Goal: Transaction & Acquisition: Book appointment/travel/reservation

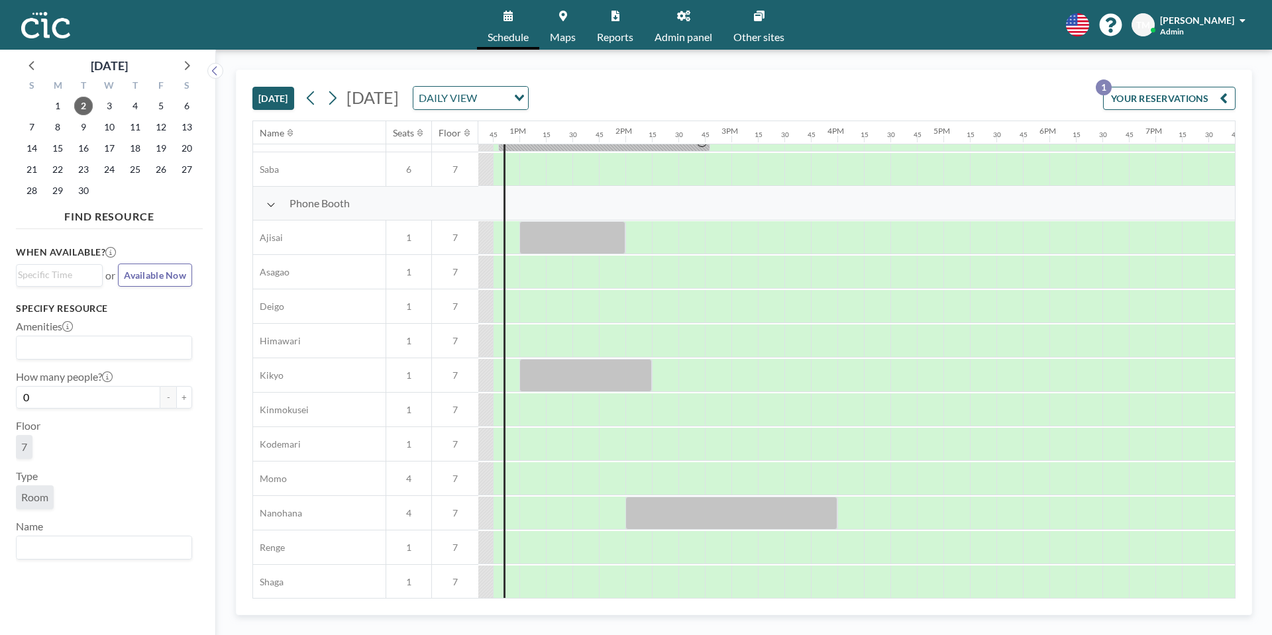
scroll to position [322, 1337]
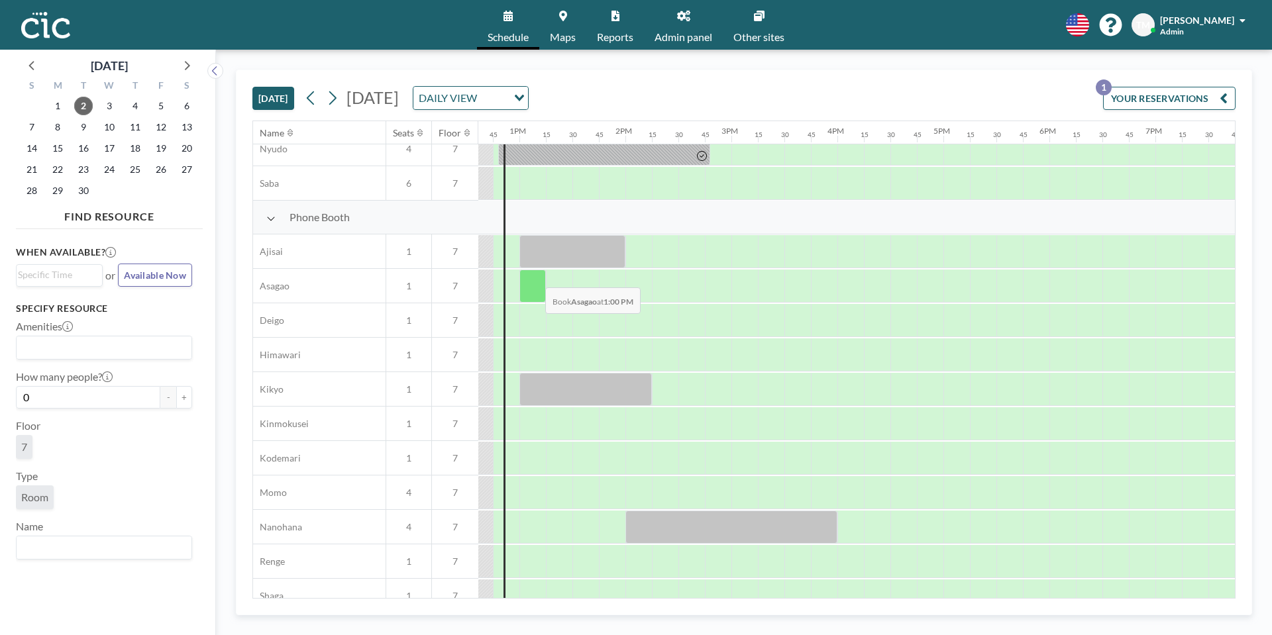
click at [535, 278] on div at bounding box center [532, 286] width 26 height 33
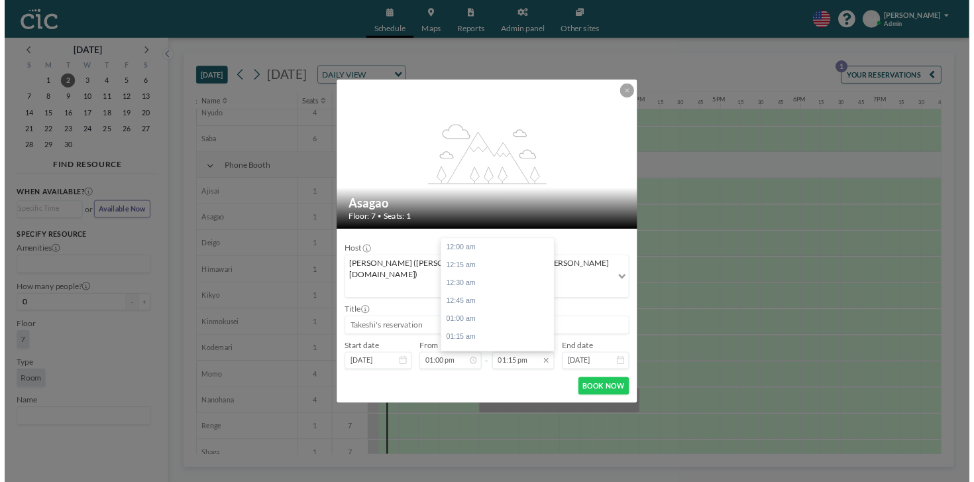
scroll to position [1249, 0]
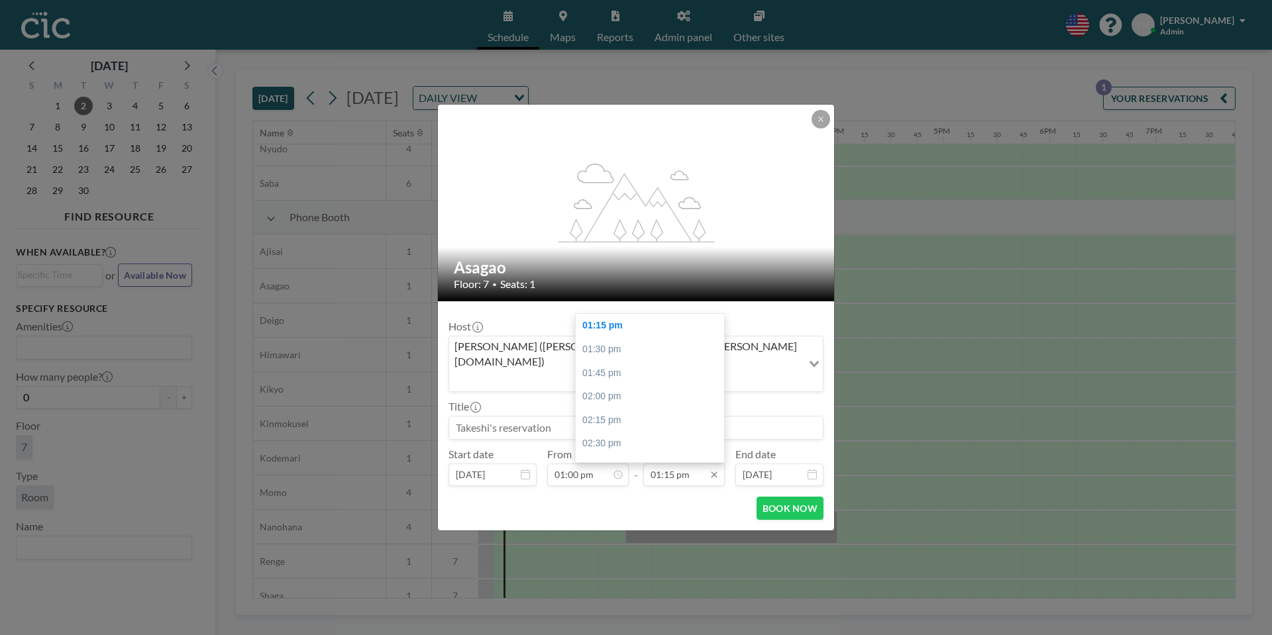
click at [689, 464] on input "01:15 pm" at bounding box center [683, 475] width 81 height 23
click at [637, 385] on div "02:00 pm" at bounding box center [650, 397] width 148 height 24
type input "02:00 pm"
click at [771, 497] on button "BOOK NOW" at bounding box center [789, 508] width 67 height 23
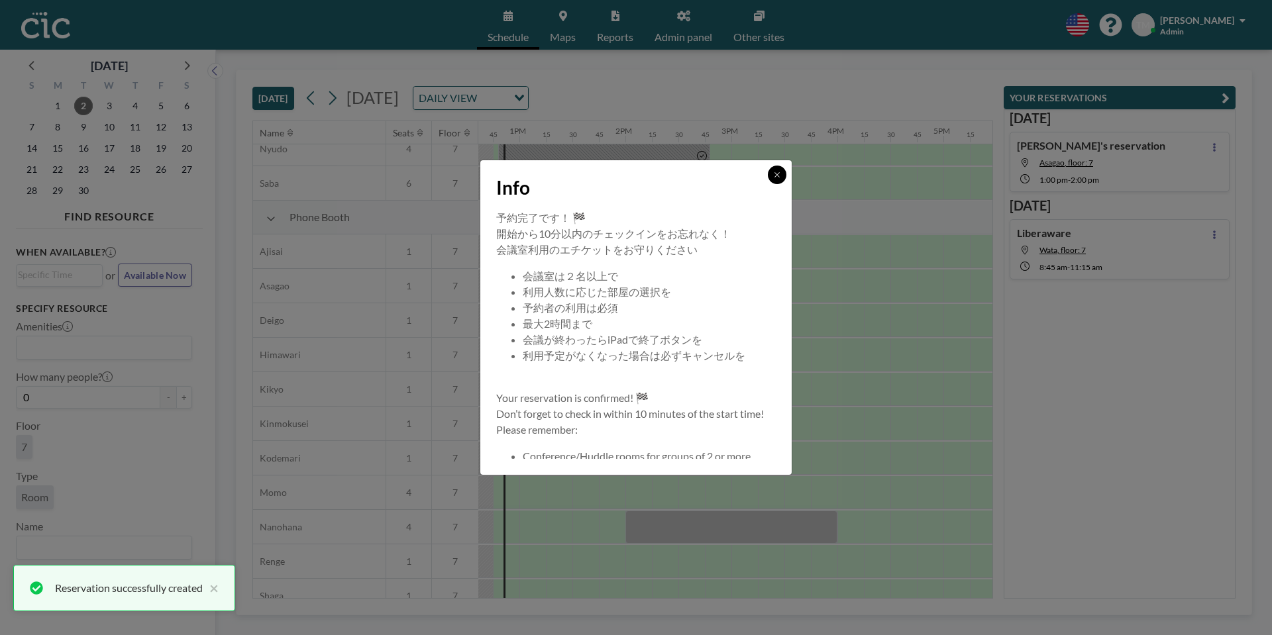
click at [779, 178] on icon at bounding box center [777, 175] width 8 height 8
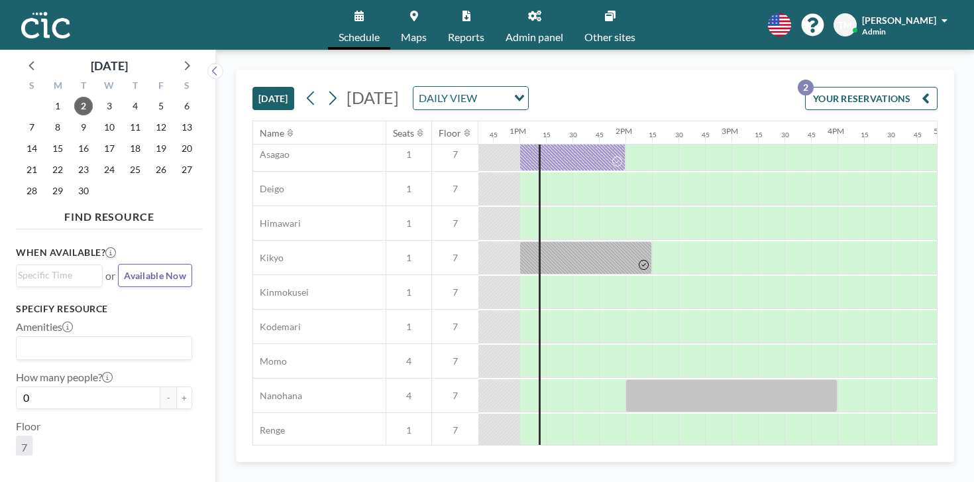
scroll to position [682, 1337]
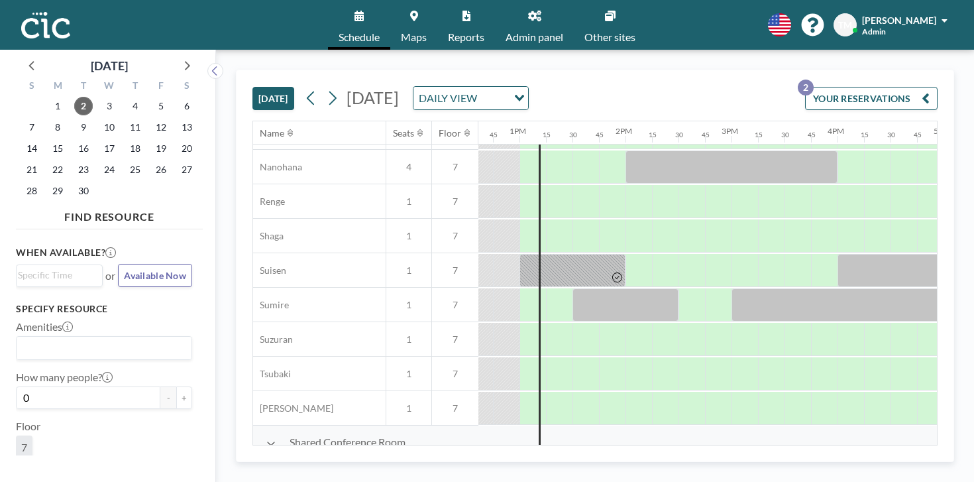
click at [56, 99] on div "1" at bounding box center [58, 105] width 26 height 21
click at [74, 98] on span "2" at bounding box center [83, 106] width 19 height 19
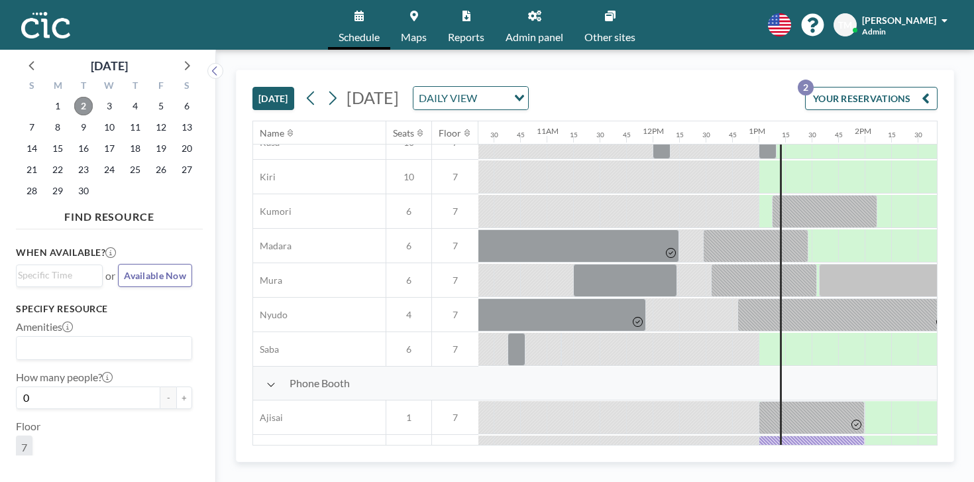
scroll to position [229, 1098]
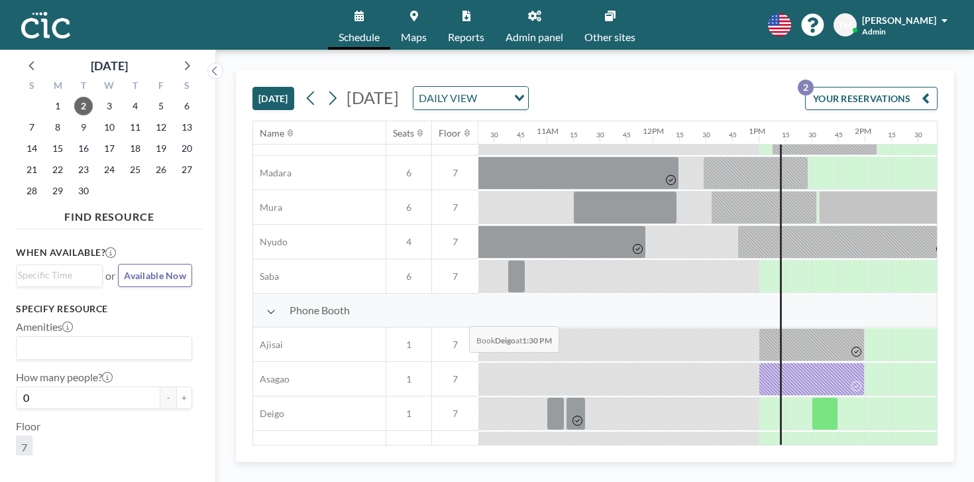
click at [758, 362] on div at bounding box center [811, 378] width 106 height 33
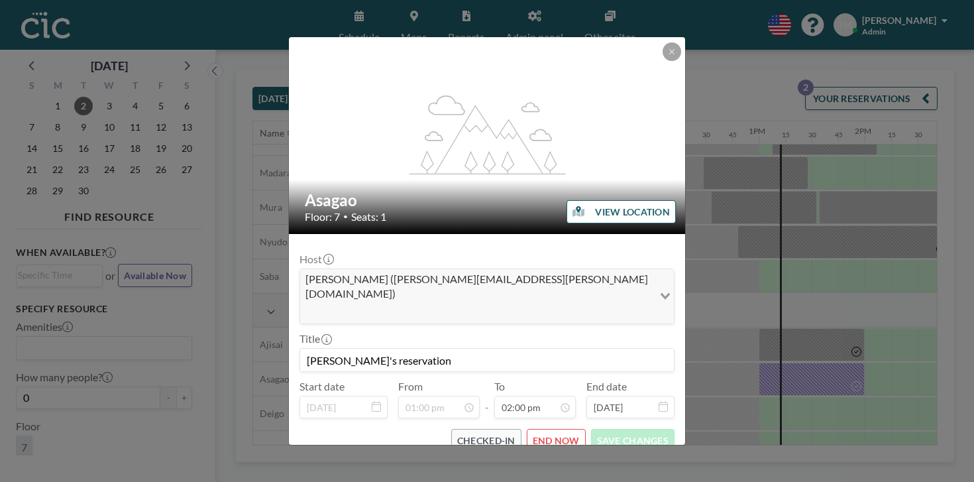
scroll to position [1184, 0]
click at [536, 429] on button "END NOW" at bounding box center [556, 440] width 59 height 23
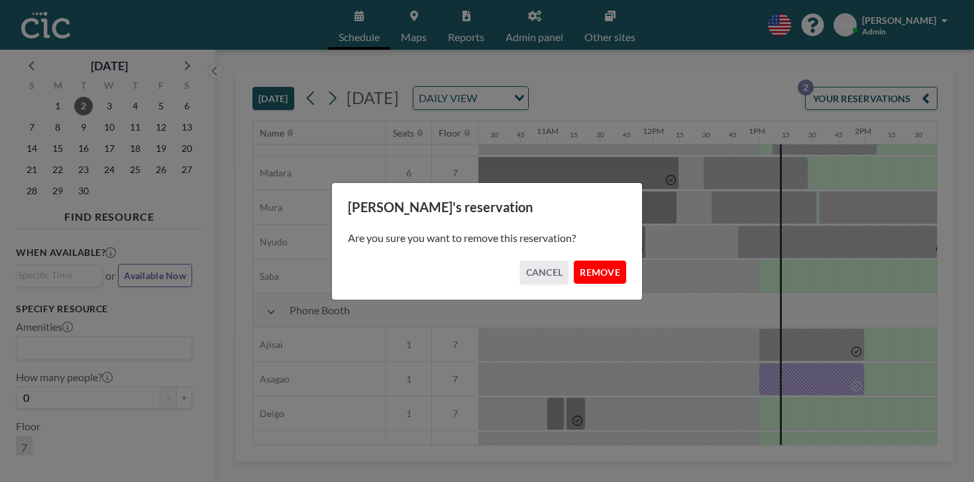
click at [585, 260] on button "REMOVE" at bounding box center [600, 271] width 52 height 23
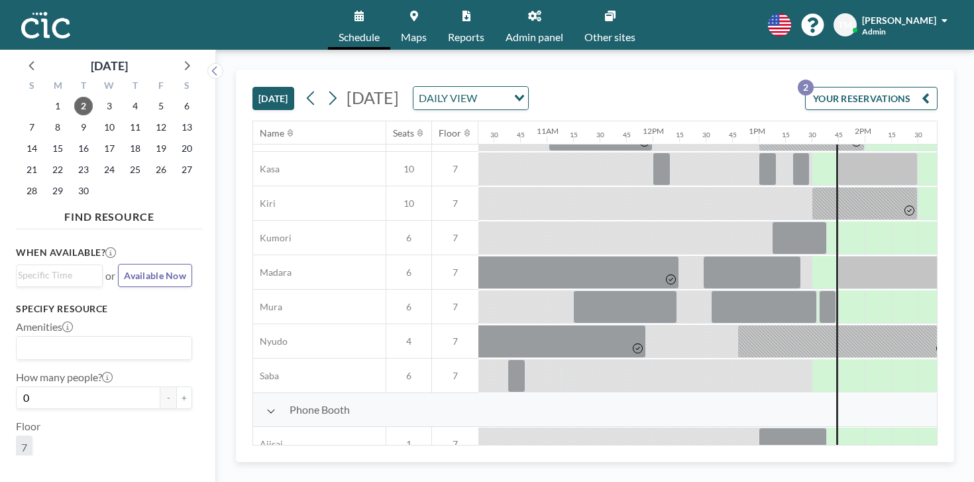
scroll to position [45, 1098]
